Goal: Task Accomplishment & Management: Use online tool/utility

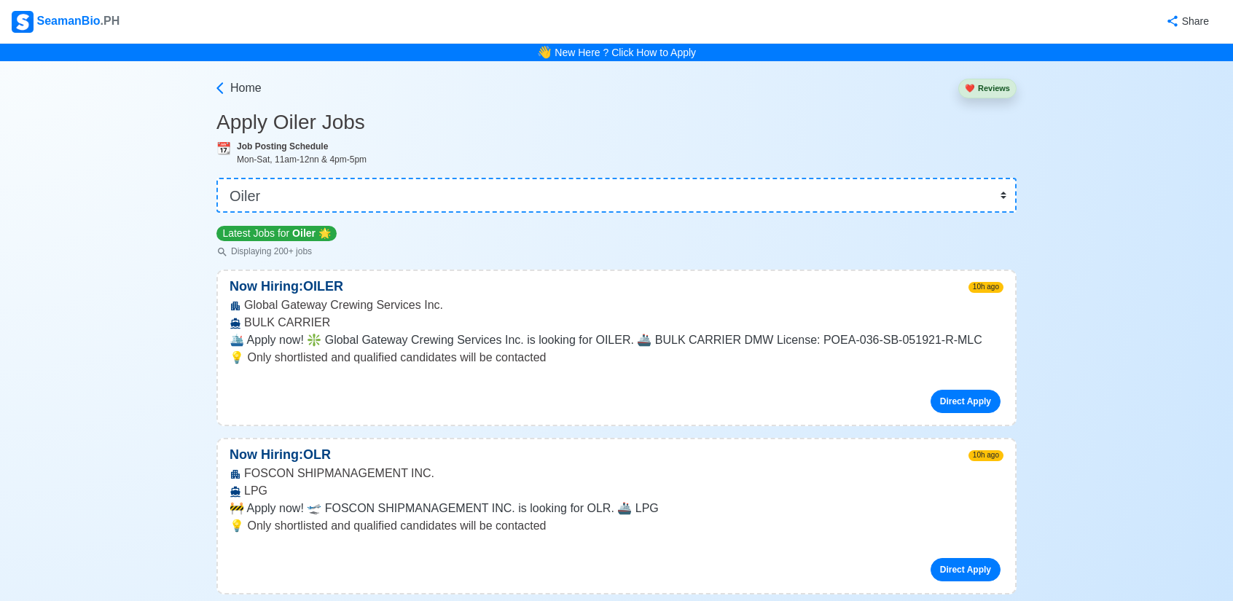
select select "Oiler"
click at [256, 88] on span "Home" at bounding box center [245, 87] width 31 height 17
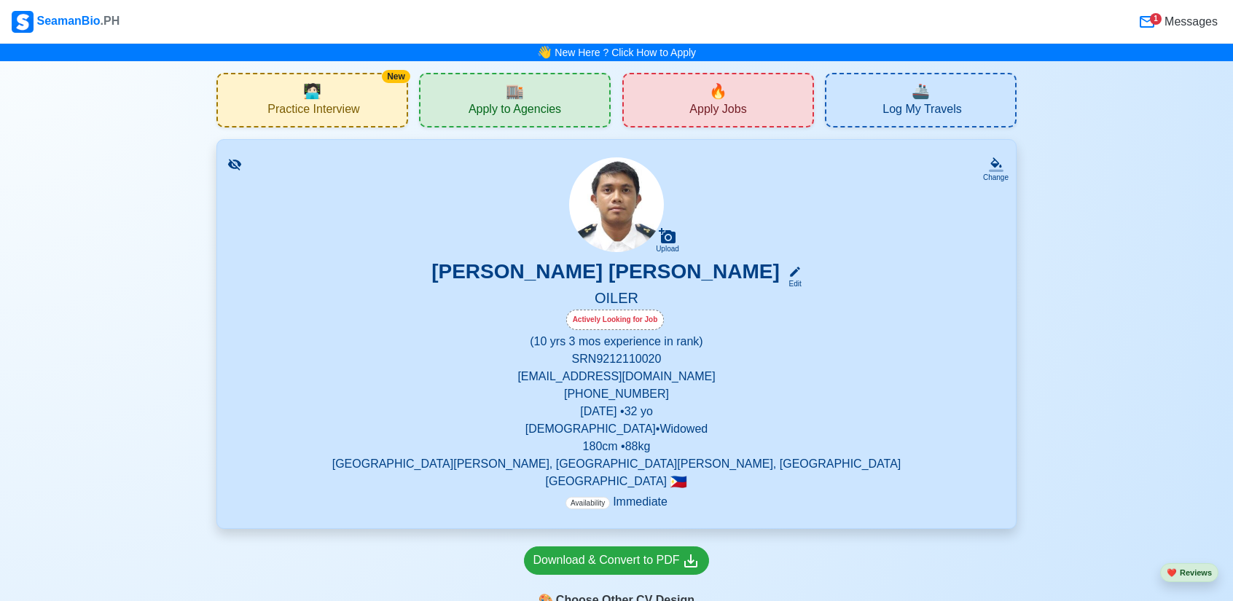
click at [727, 103] on span "Apply Jobs" at bounding box center [717, 111] width 57 height 18
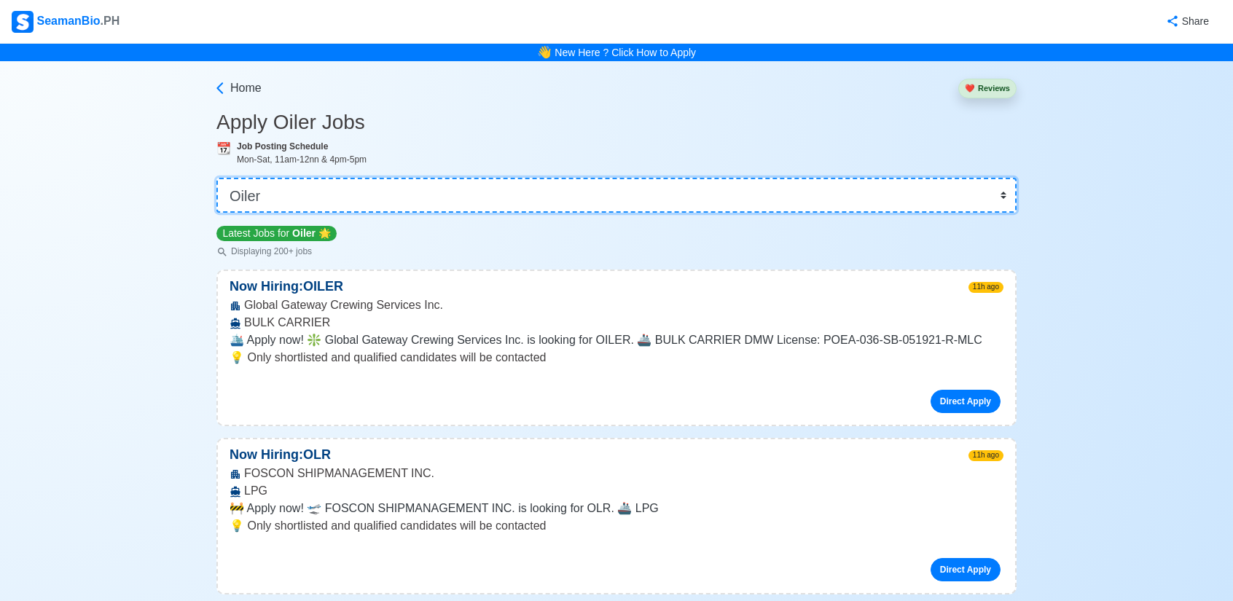
click at [881, 199] on select "👉 Select Rank or Position Master Chief Officer 2nd Officer 3rd Officer Junior O…" at bounding box center [616, 195] width 800 height 35
click at [218, 178] on select "👉 Select Rank or Position Master Chief Officer 2nd Officer 3rd Officer Junior O…" at bounding box center [616, 195] width 800 height 35
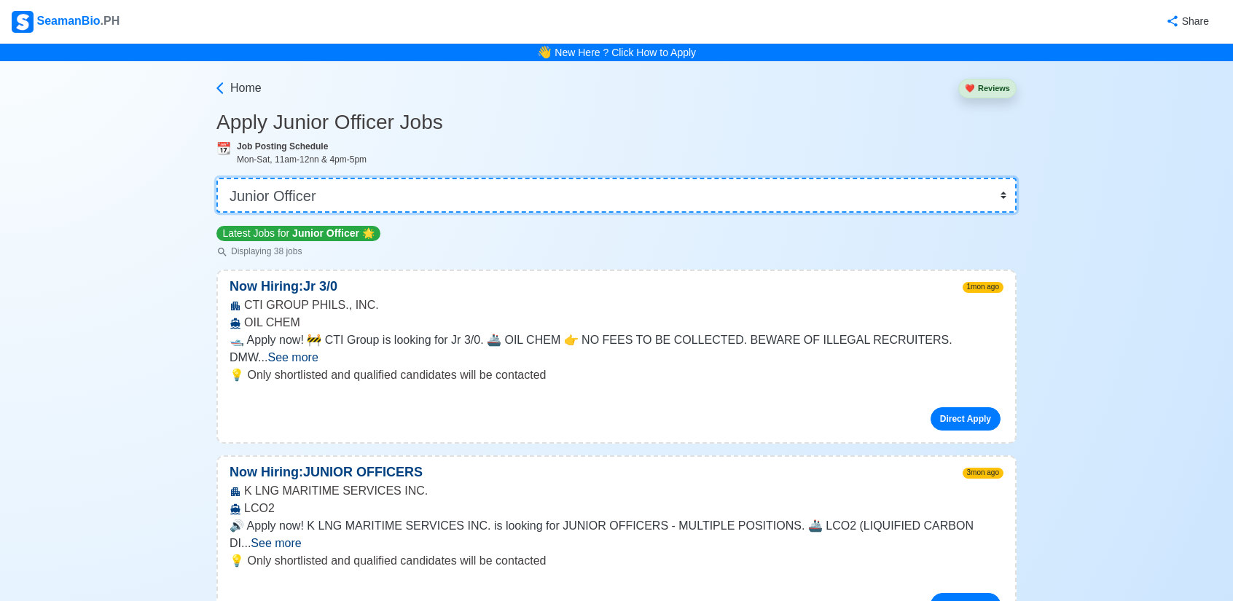
click at [604, 189] on select "👉 Select Rank or Position Master Chief Officer 2nd Officer 3rd Officer Junior O…" at bounding box center [616, 195] width 800 height 35
select select "Cadet"
click at [218, 178] on select "👉 Select Rank or Position Master Chief Officer 2nd Officer 3rd Officer Junior O…" at bounding box center [616, 195] width 800 height 35
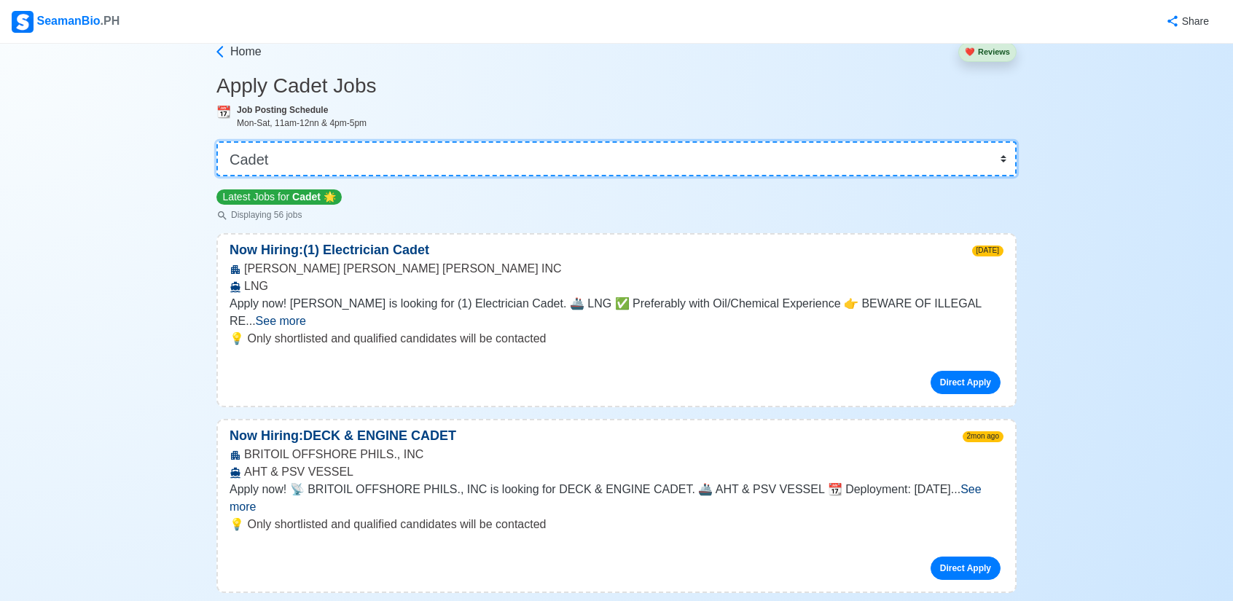
scroll to position [219, 0]
